Goal: Task Accomplishment & Management: Complete application form

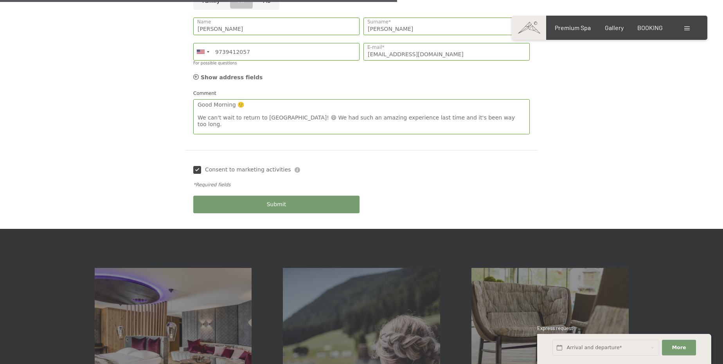
scroll to position [87, 0]
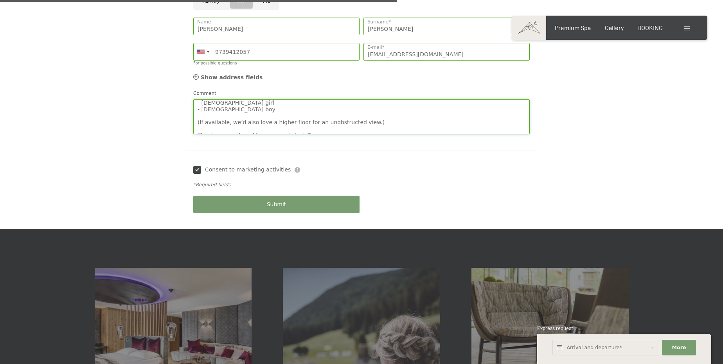
click at [253, 104] on textarea "Good Morning 🙂 We can't wait to return to Hotel Schwarzenstein! 😄 We had such a…" at bounding box center [361, 116] width 336 height 35
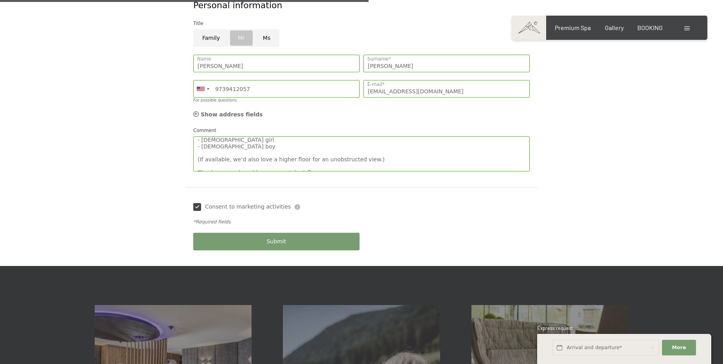
scroll to position [462, 0]
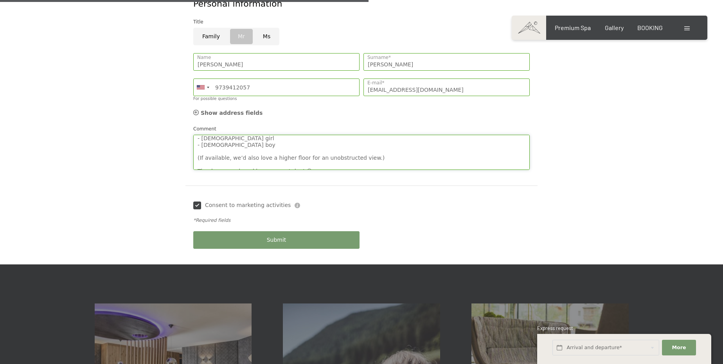
click at [327, 140] on textarea "Good Morning 🙂 We can't wait to return to Hotel Schwarzenstein! 😄 We had such a…" at bounding box center [361, 152] width 336 height 35
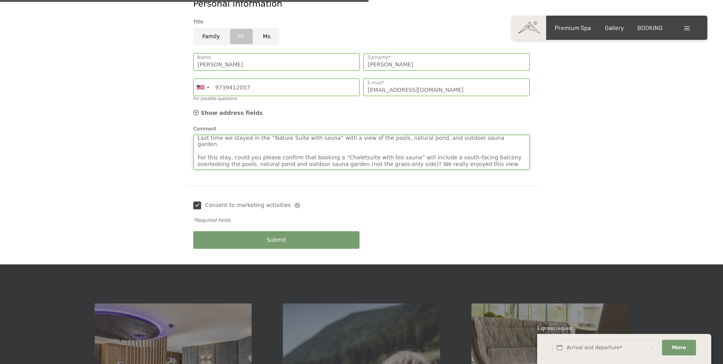
click at [337, 137] on textarea "Good Morning 🙂 We can't wait to return to Hotel Schwarzenstein! 😄 We had such a…" at bounding box center [361, 152] width 336 height 35
paste textarea "meadow"
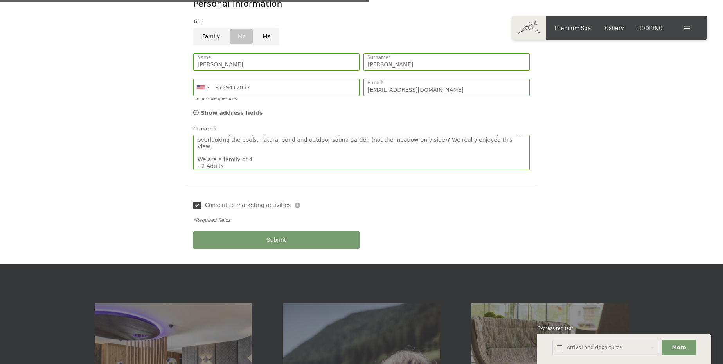
scroll to position [71, 0]
click at [210, 145] on textarea "Good Morning 🙂 We can't wait to return to Hotel Schwarzenstein! 😄 We had such a…" at bounding box center [361, 152] width 336 height 35
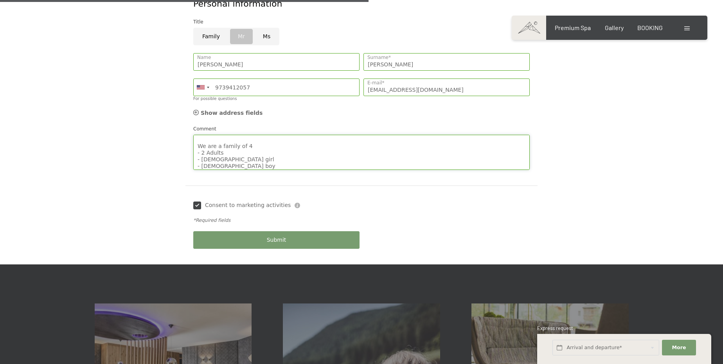
type textarea "Good Morning 🙂 We can't wait to return to Hotel Schwarzenstein! 😄 We had such a…"
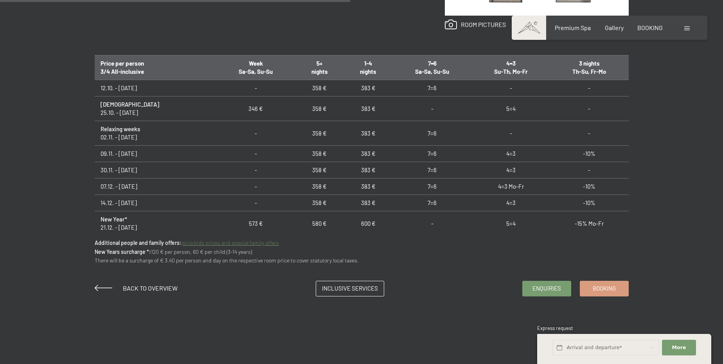
scroll to position [605, 0]
